Goal: Information Seeking & Learning: Learn about a topic

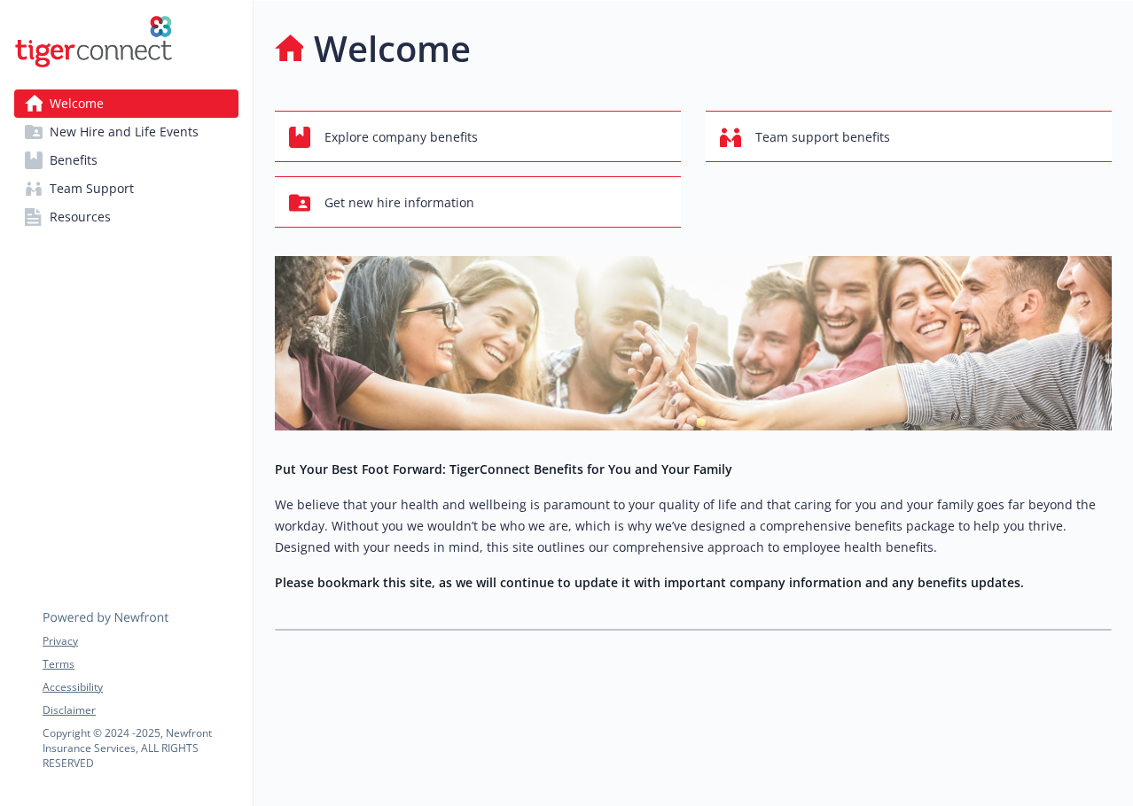
click at [76, 151] on span "Benefits" at bounding box center [74, 160] width 48 height 28
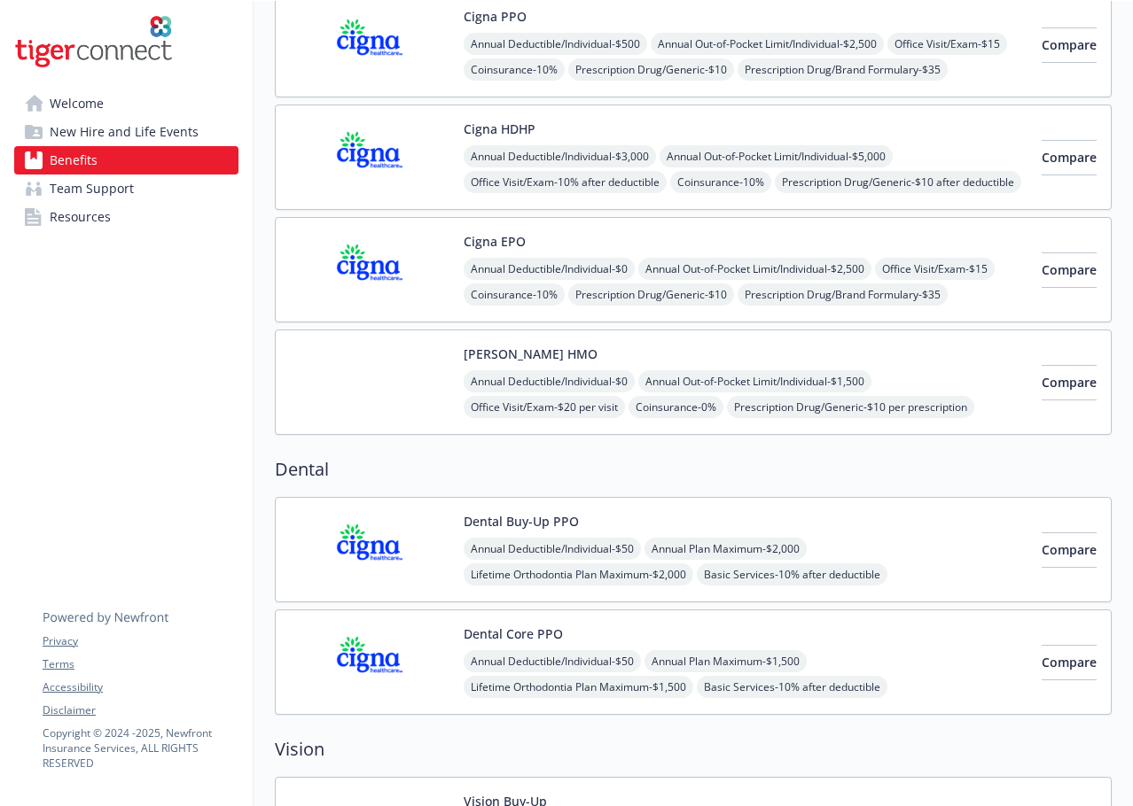
scroll to position [89, 0]
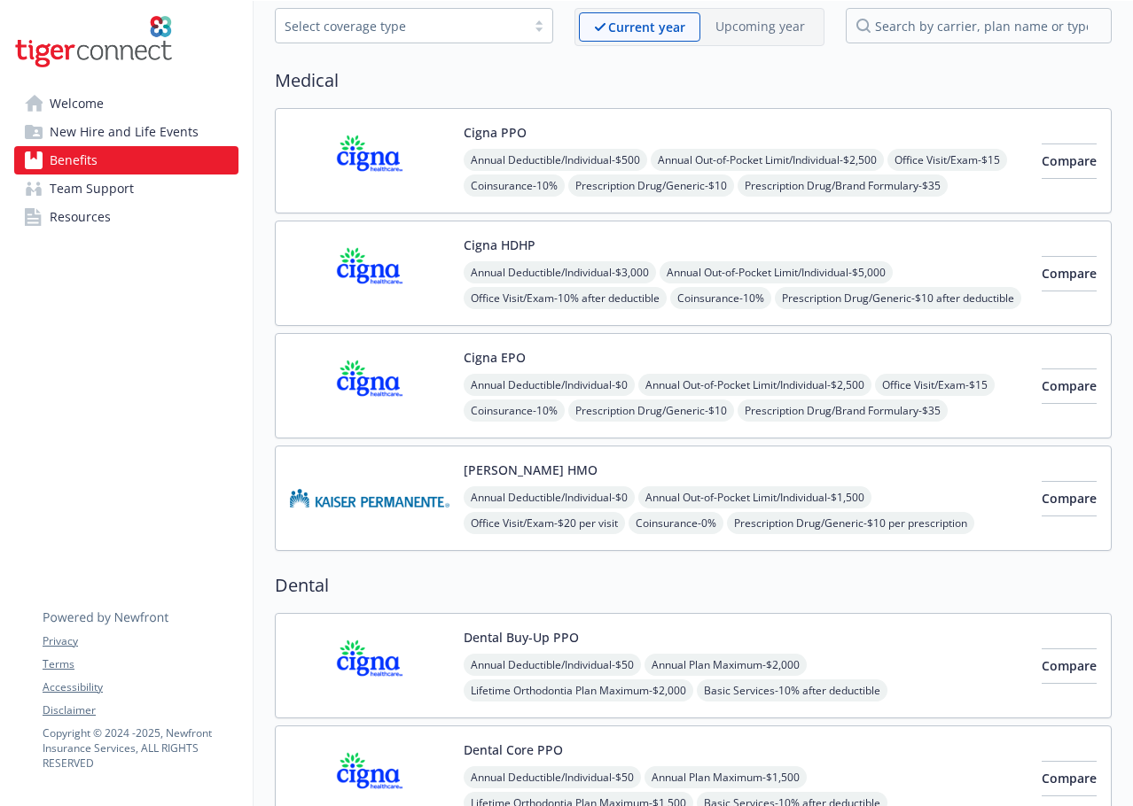
click at [382, 287] on img at bounding box center [370, 273] width 160 height 75
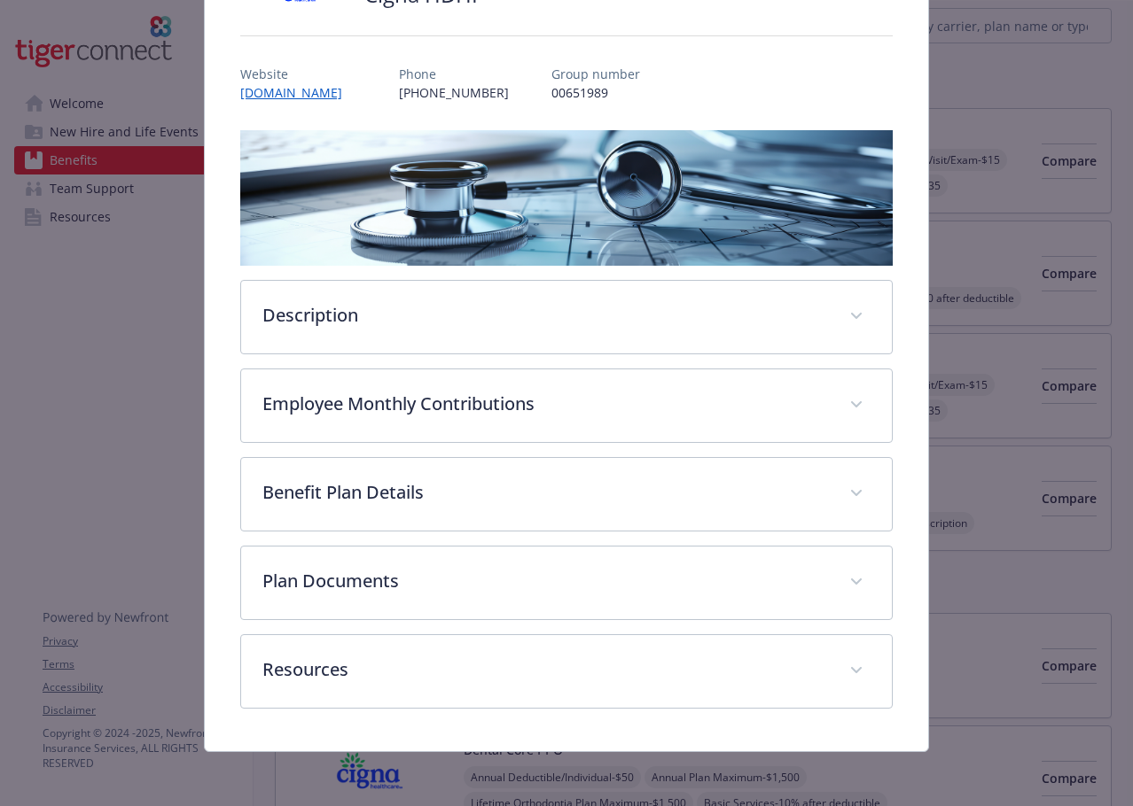
scroll to position [169, 0]
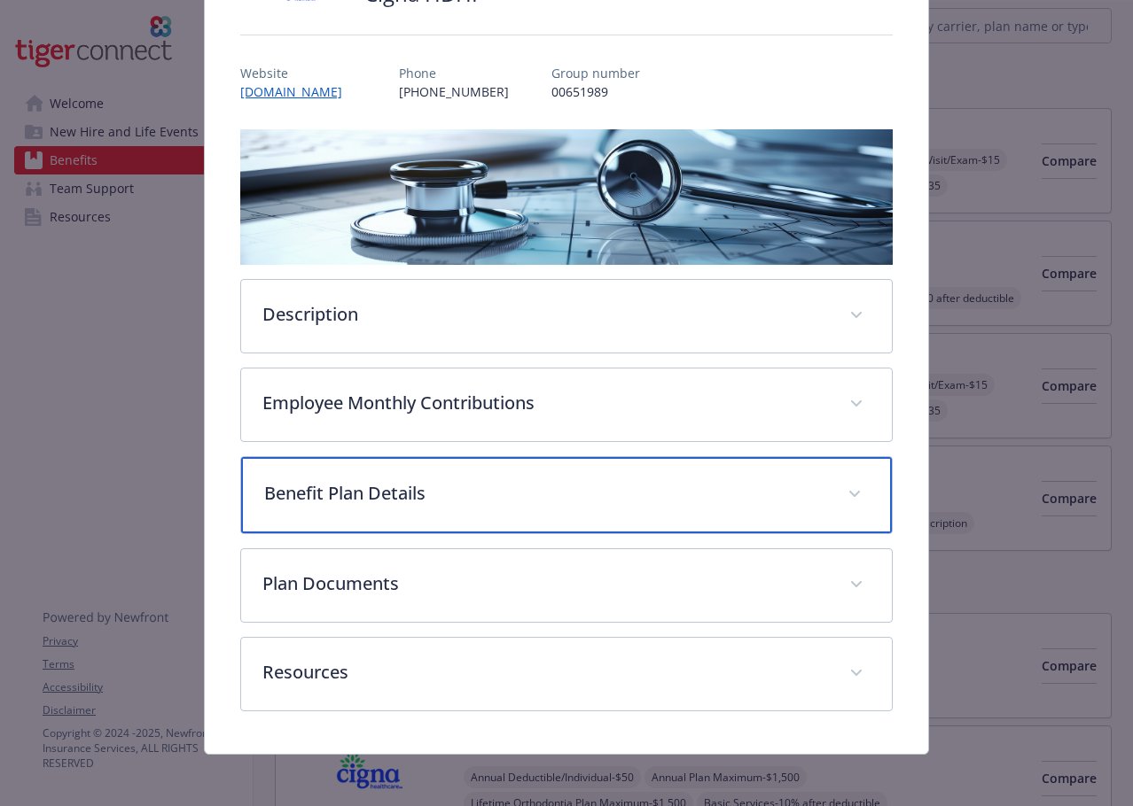
click at [315, 492] on p "Benefit Plan Details" at bounding box center [545, 493] width 562 height 27
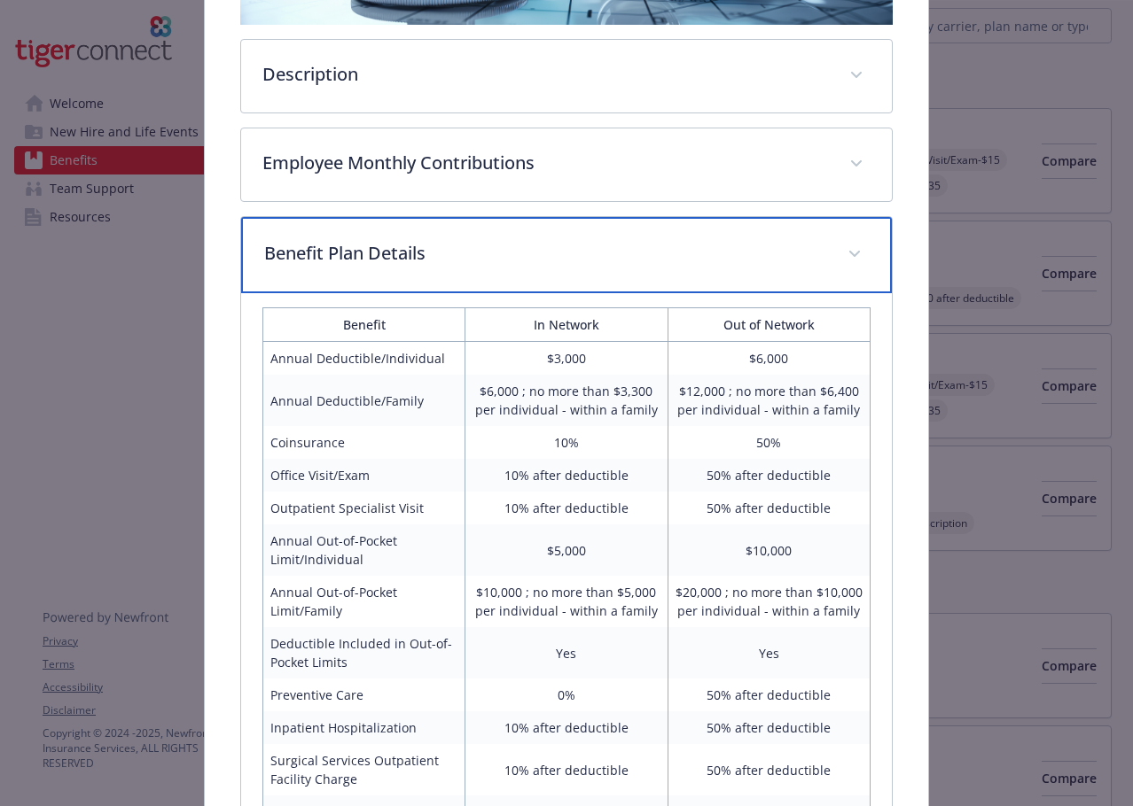
scroll to position [435, 0]
